Goal: Navigation & Orientation: Find specific page/section

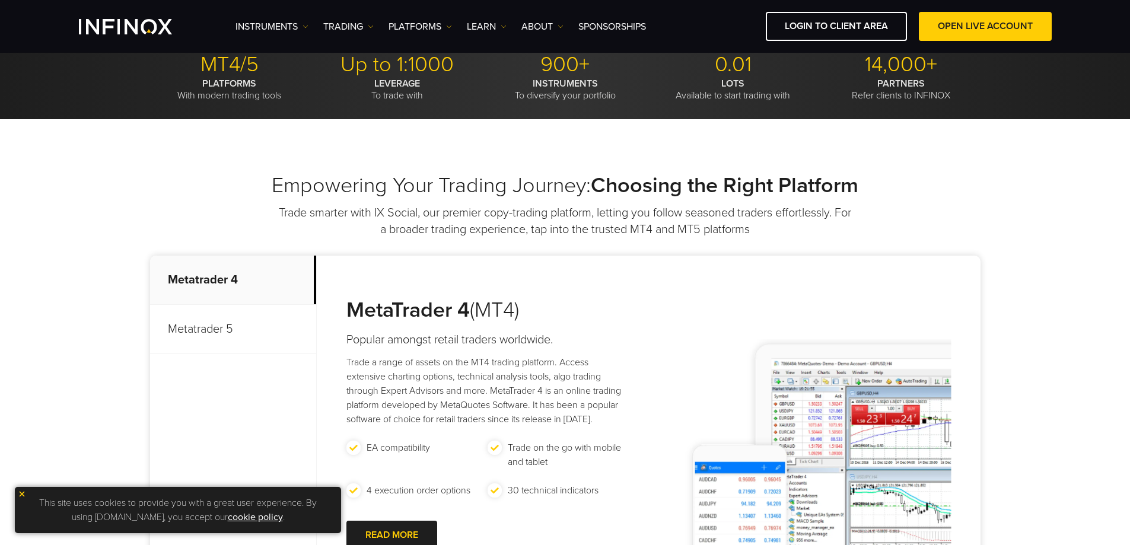
click at [213, 331] on p "Metatrader 5" at bounding box center [233, 329] width 166 height 49
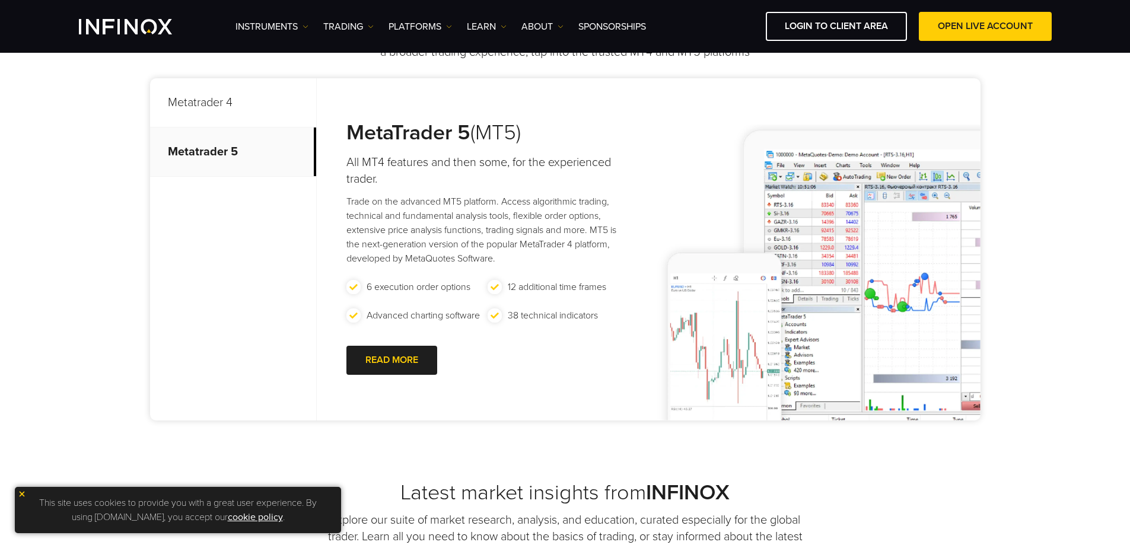
scroll to position [534, 0]
click at [391, 360] on div at bounding box center [391, 360] width 0 height 0
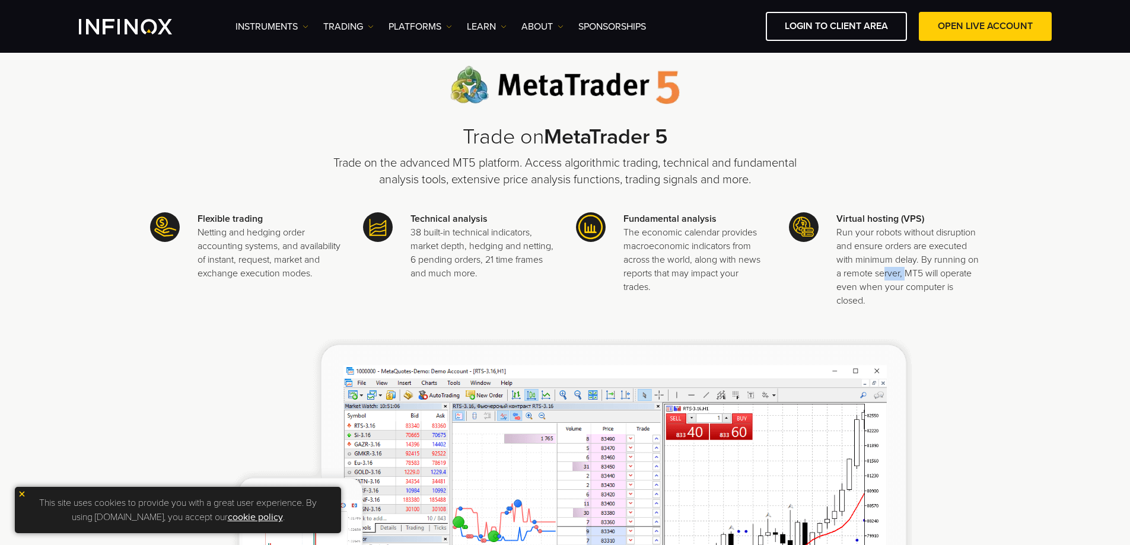
drag, startPoint x: 884, startPoint y: 273, endPoint x: 920, endPoint y: 269, distance: 36.4
type textarea "*******"
click at [913, 270] on p "Run your robots without disruption and ensure orders are executed with minimum …" at bounding box center [907, 267] width 143 height 82
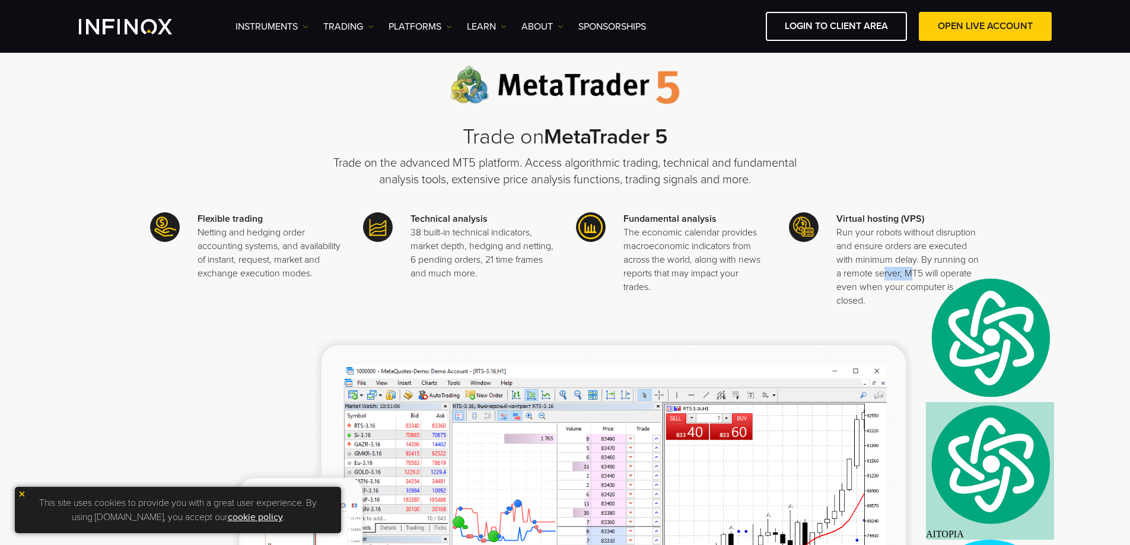
click at [921, 269] on p "Run your robots without disruption and ensure orders are executed with minimum …" at bounding box center [907, 267] width 143 height 82
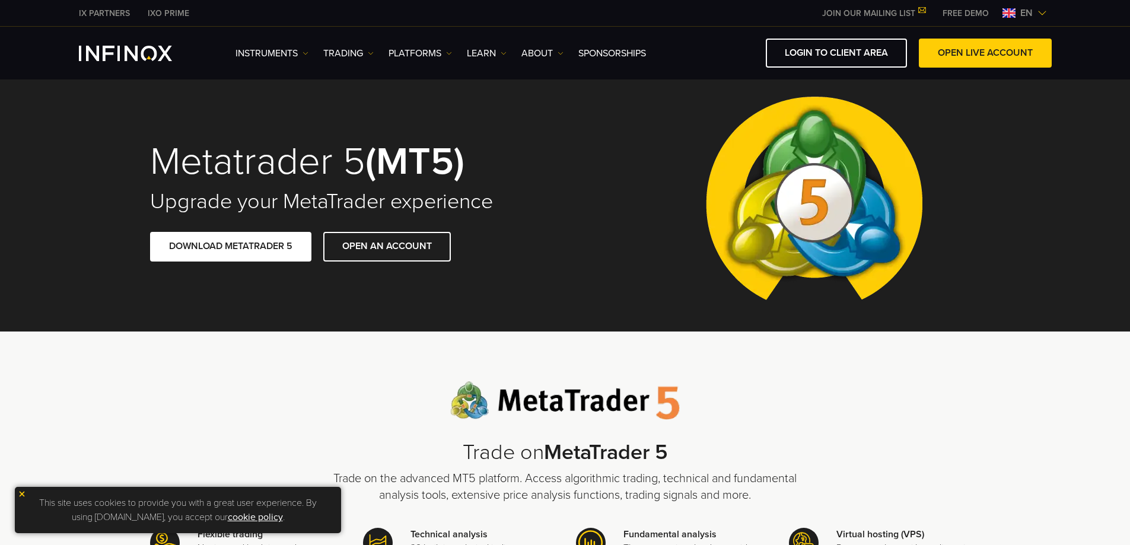
click at [150, 46] on img "INFINOX Logo" at bounding box center [125, 53] width 93 height 15
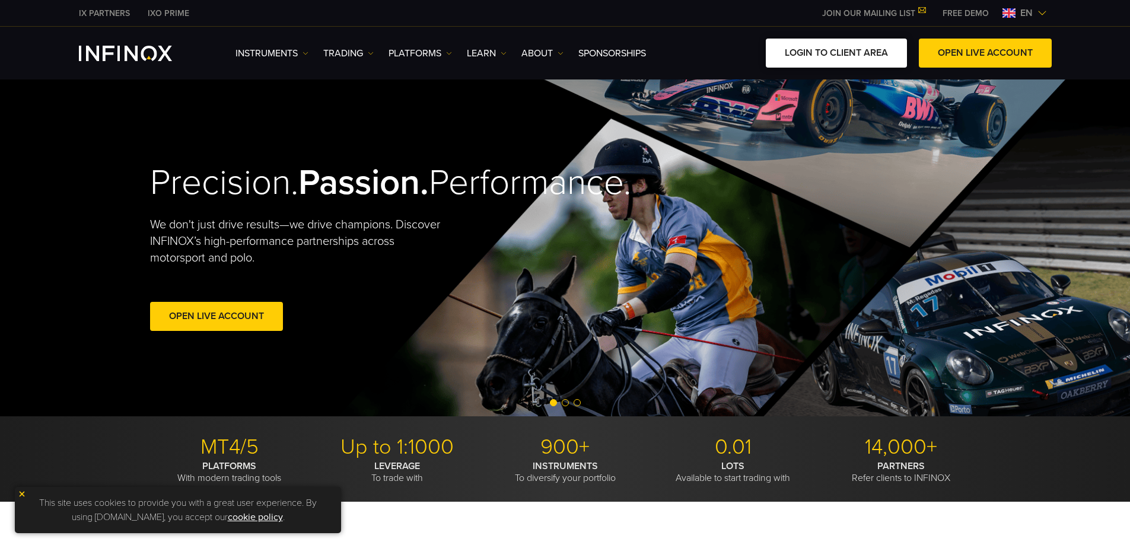
click at [854, 55] on link "LOGIN TO CLIENT AREA" at bounding box center [836, 53] width 141 height 29
